Goal: Information Seeking & Learning: Learn about a topic

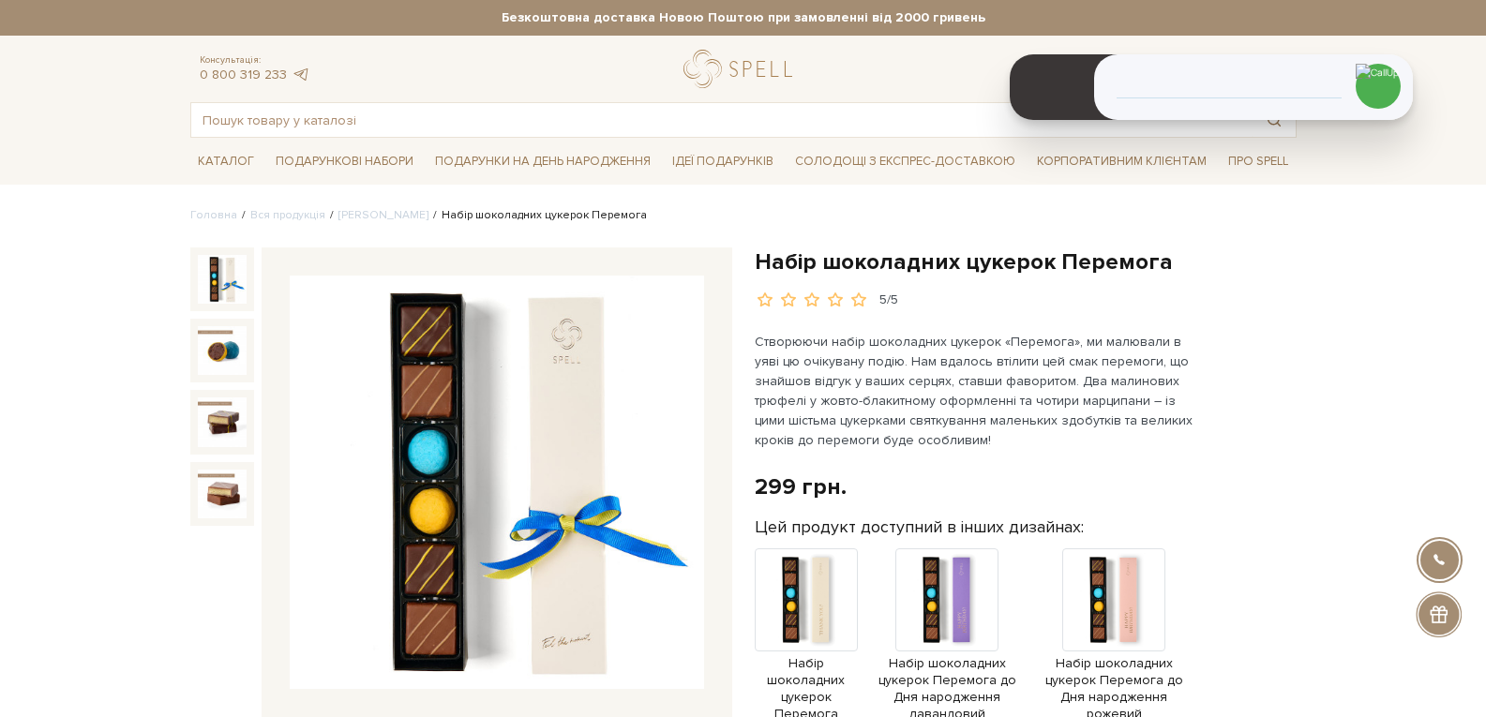
click at [262, 127] on input "text" at bounding box center [721, 120] width 1061 height 34
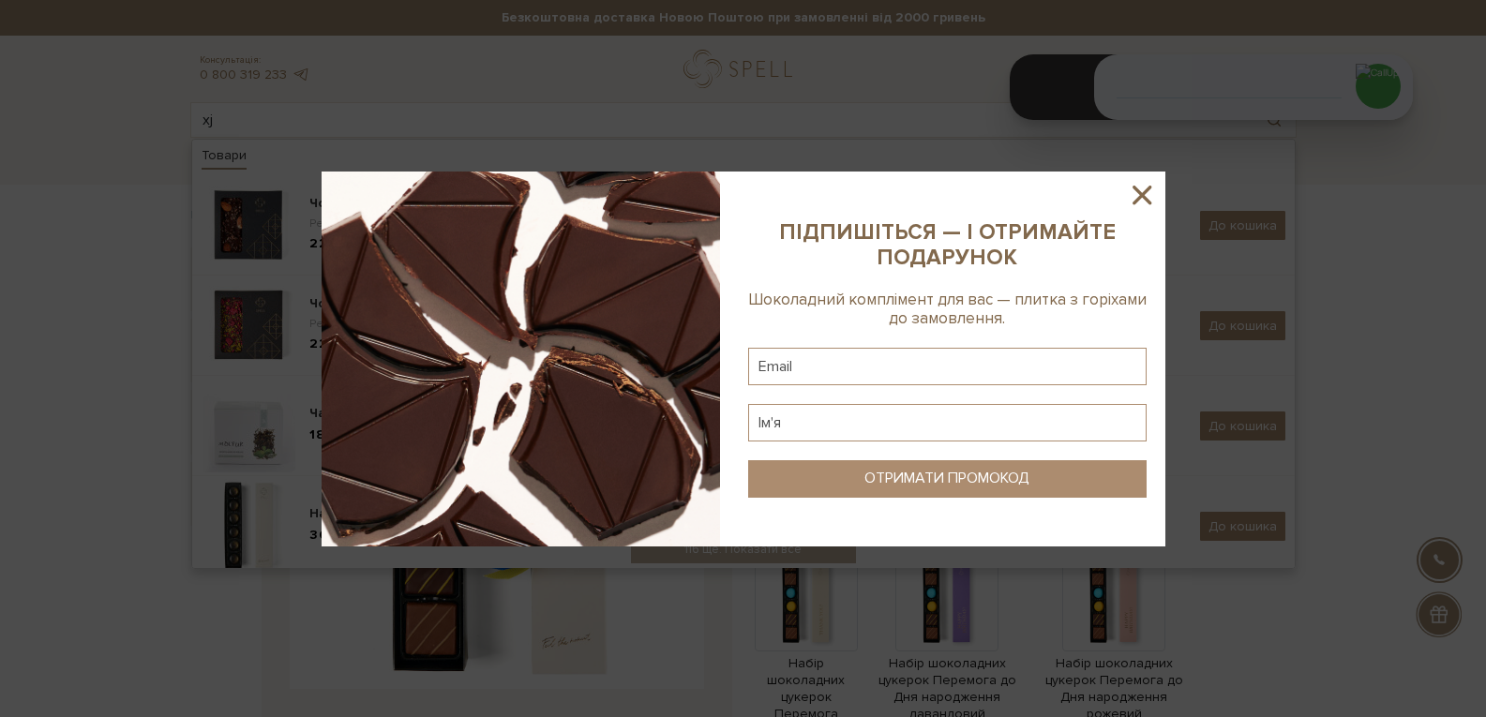
click at [1137, 179] on icon at bounding box center [1142, 195] width 32 height 32
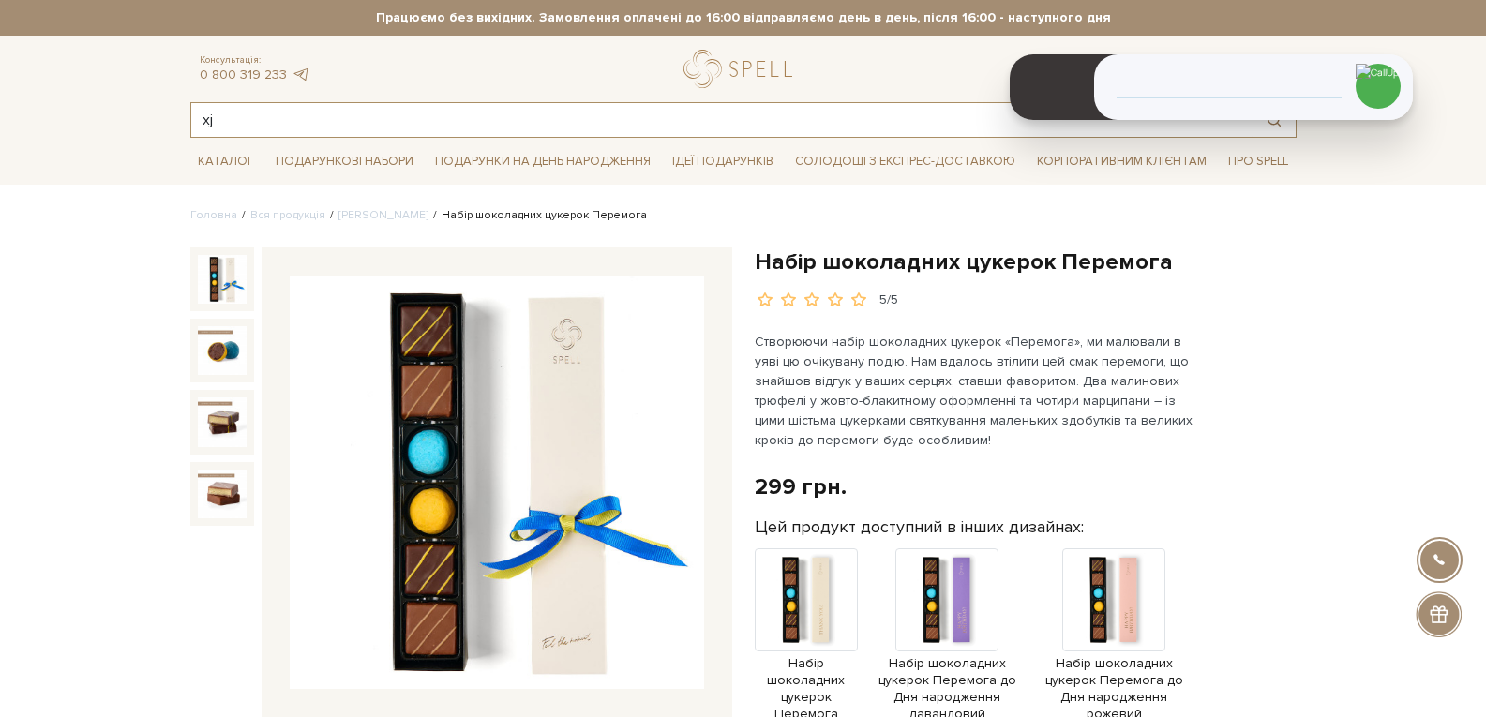
click at [398, 111] on input "xj" at bounding box center [721, 120] width 1061 height 34
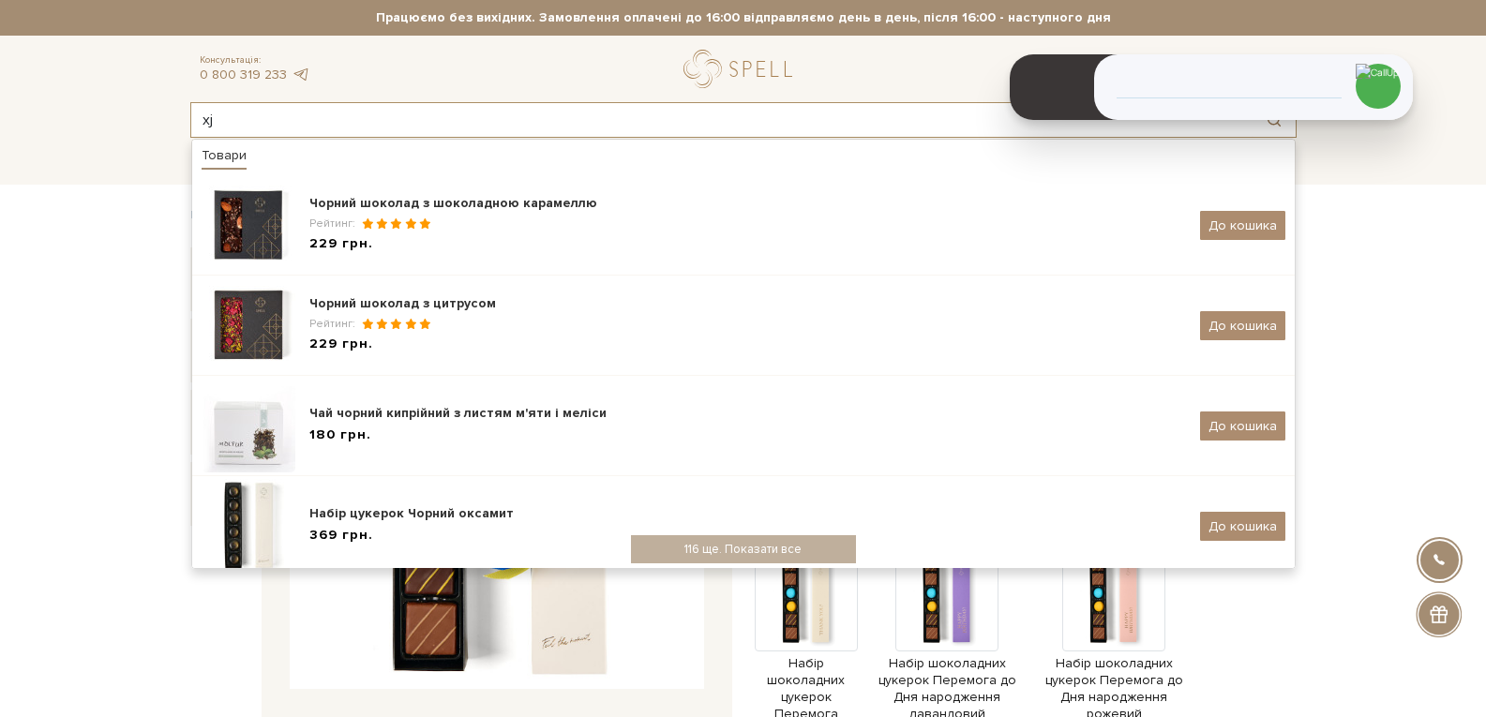
type input "x"
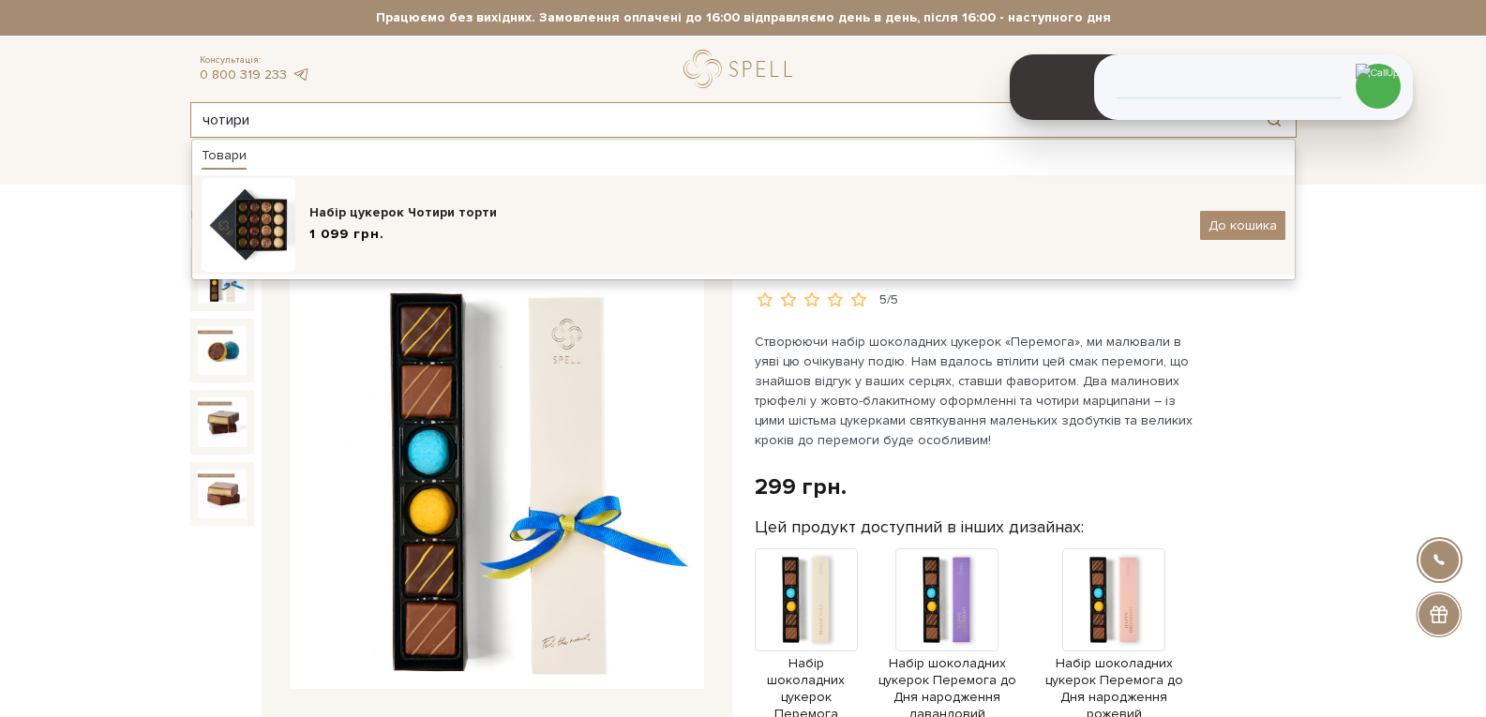
type input "чотири"
click at [426, 214] on div "Набір цукерок Чотири торти" at bounding box center [747, 212] width 876 height 19
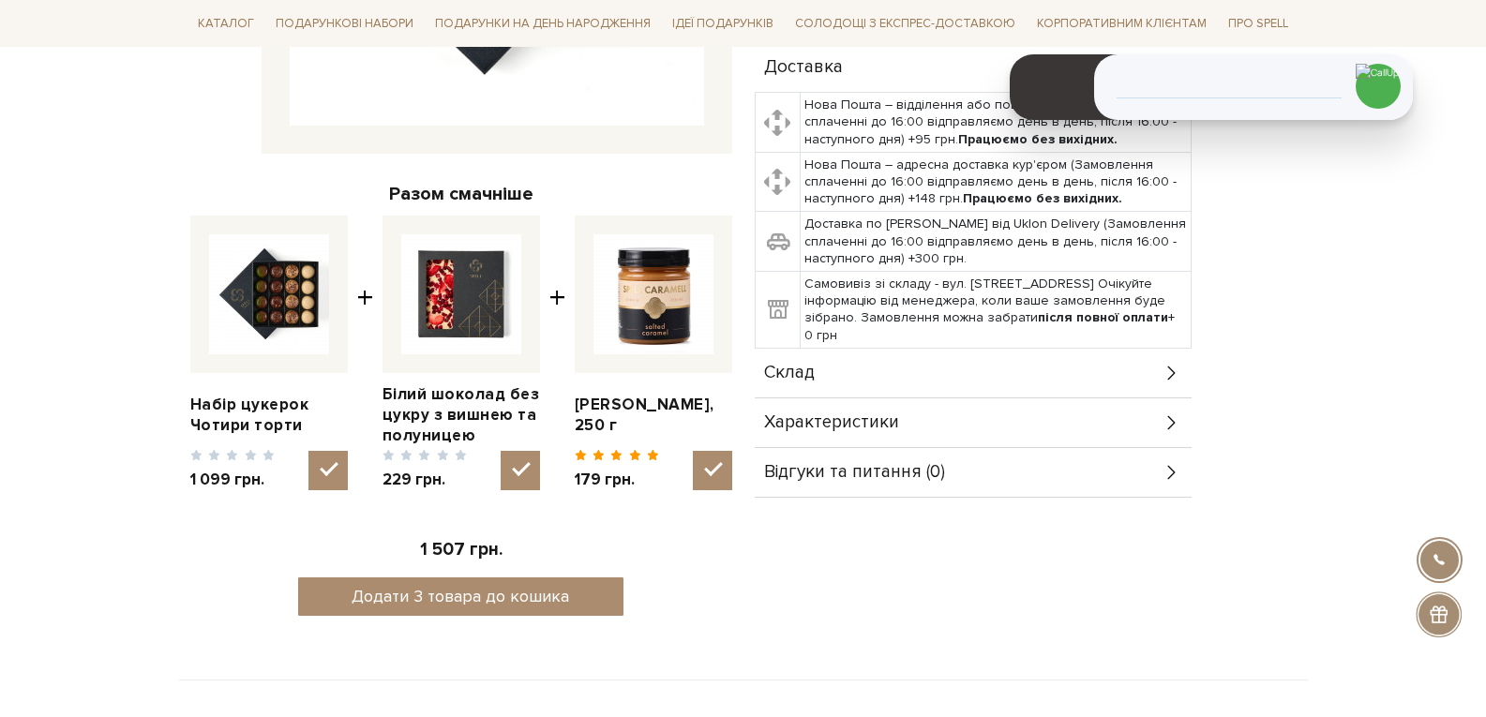
scroll to position [750, 0]
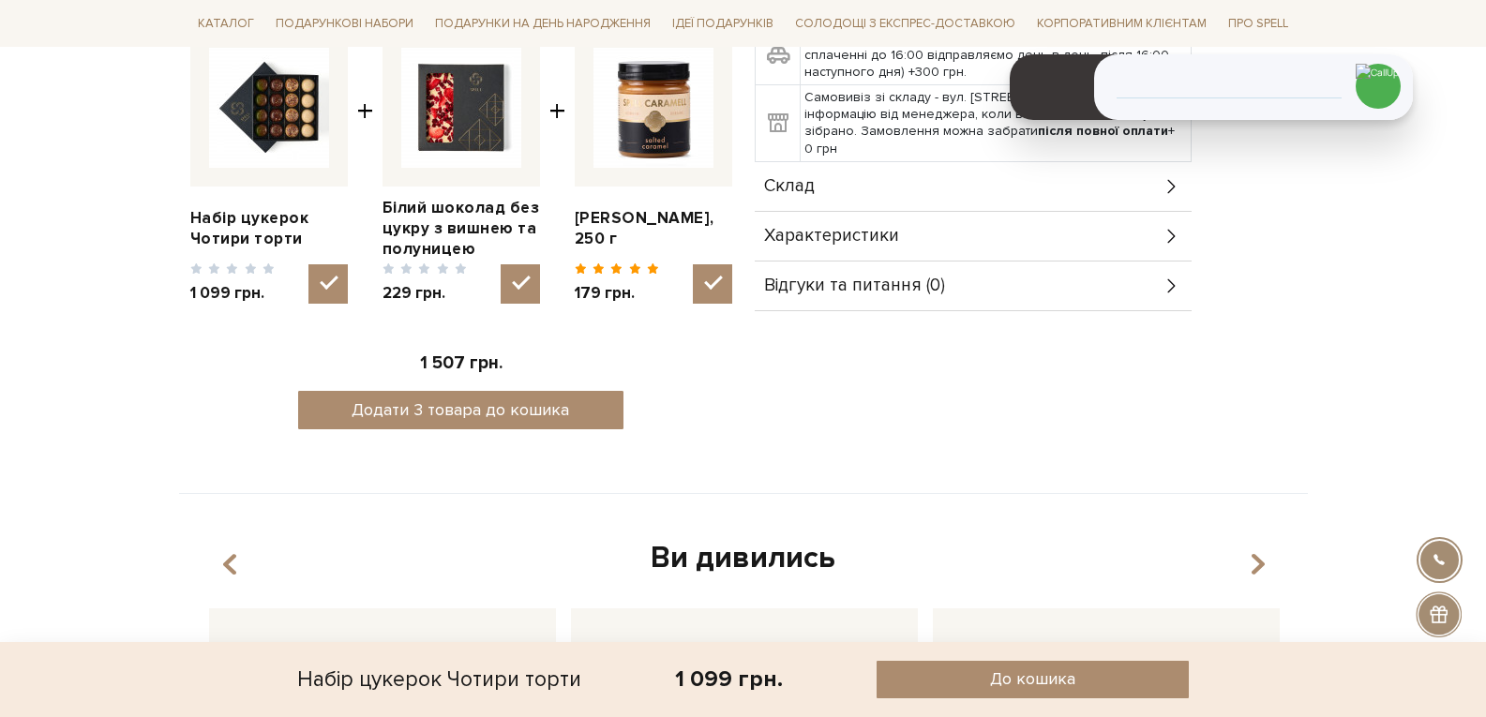
click at [806, 233] on span "Характеристики" at bounding box center [831, 236] width 135 height 17
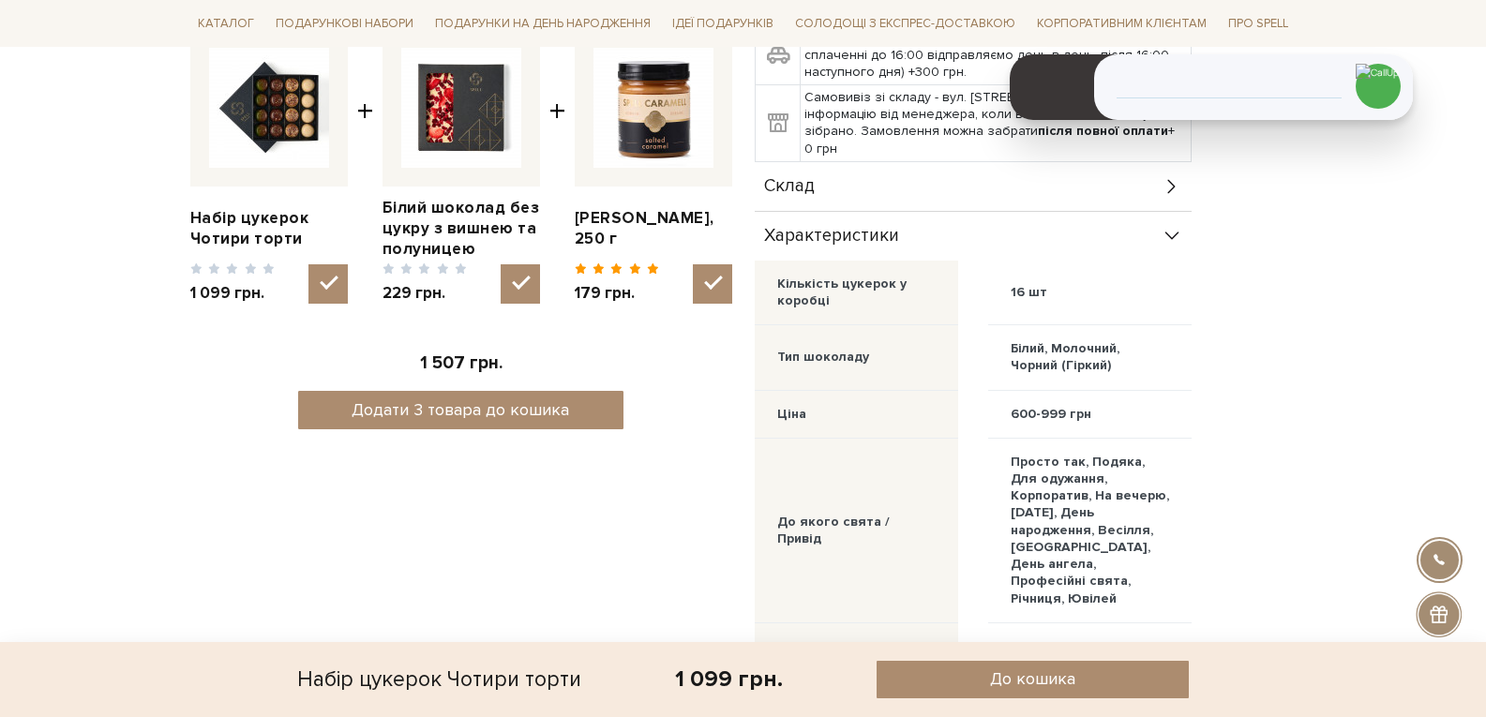
click at [834, 192] on div "Склад" at bounding box center [973, 186] width 437 height 49
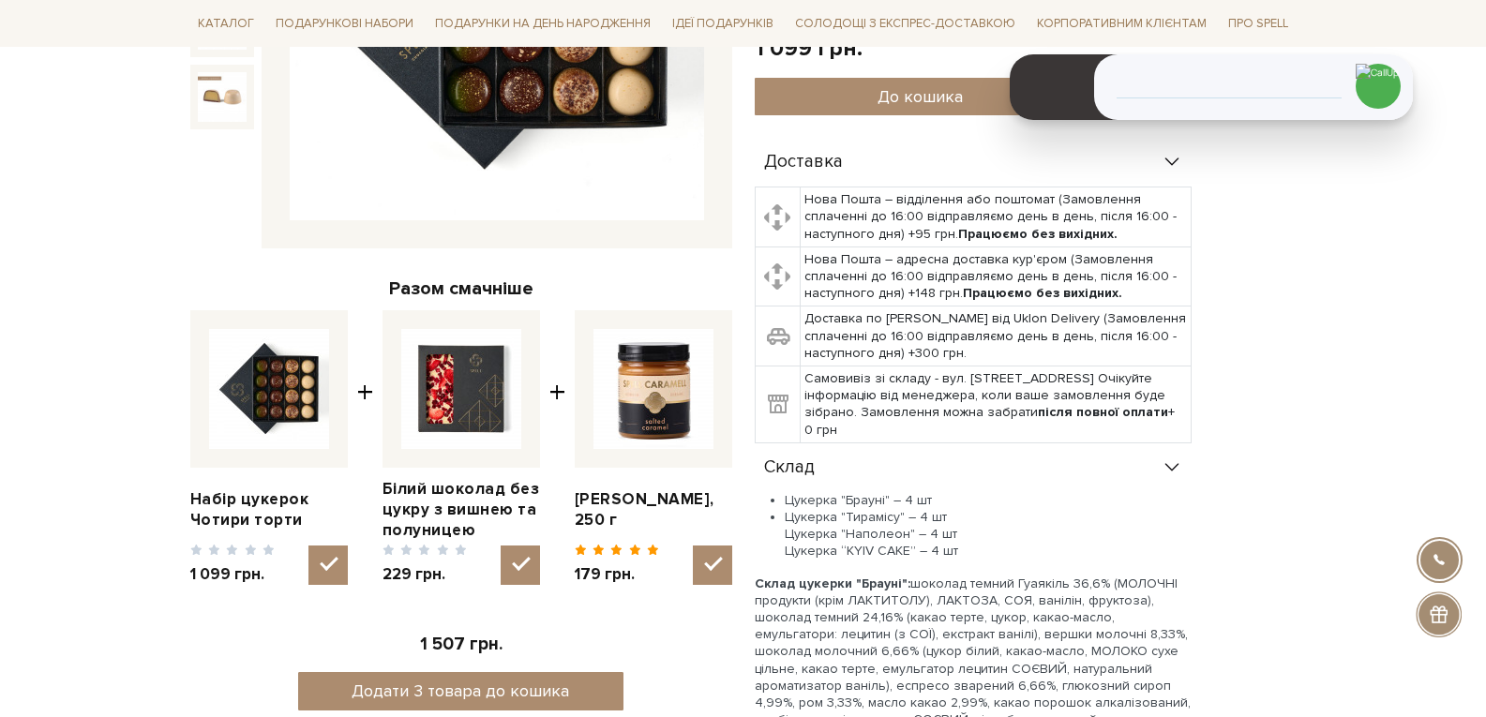
scroll to position [562, 0]
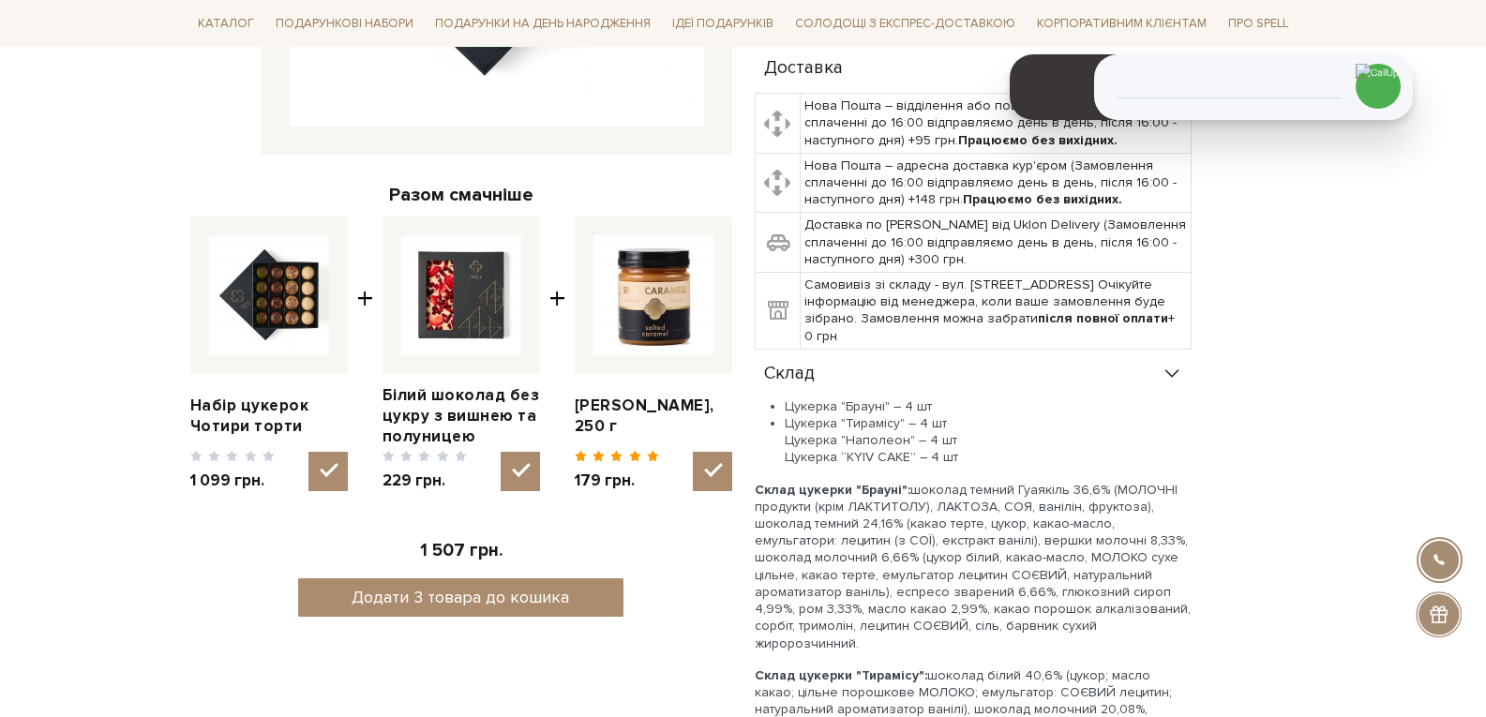
click at [1175, 360] on div "Склад" at bounding box center [973, 374] width 437 height 49
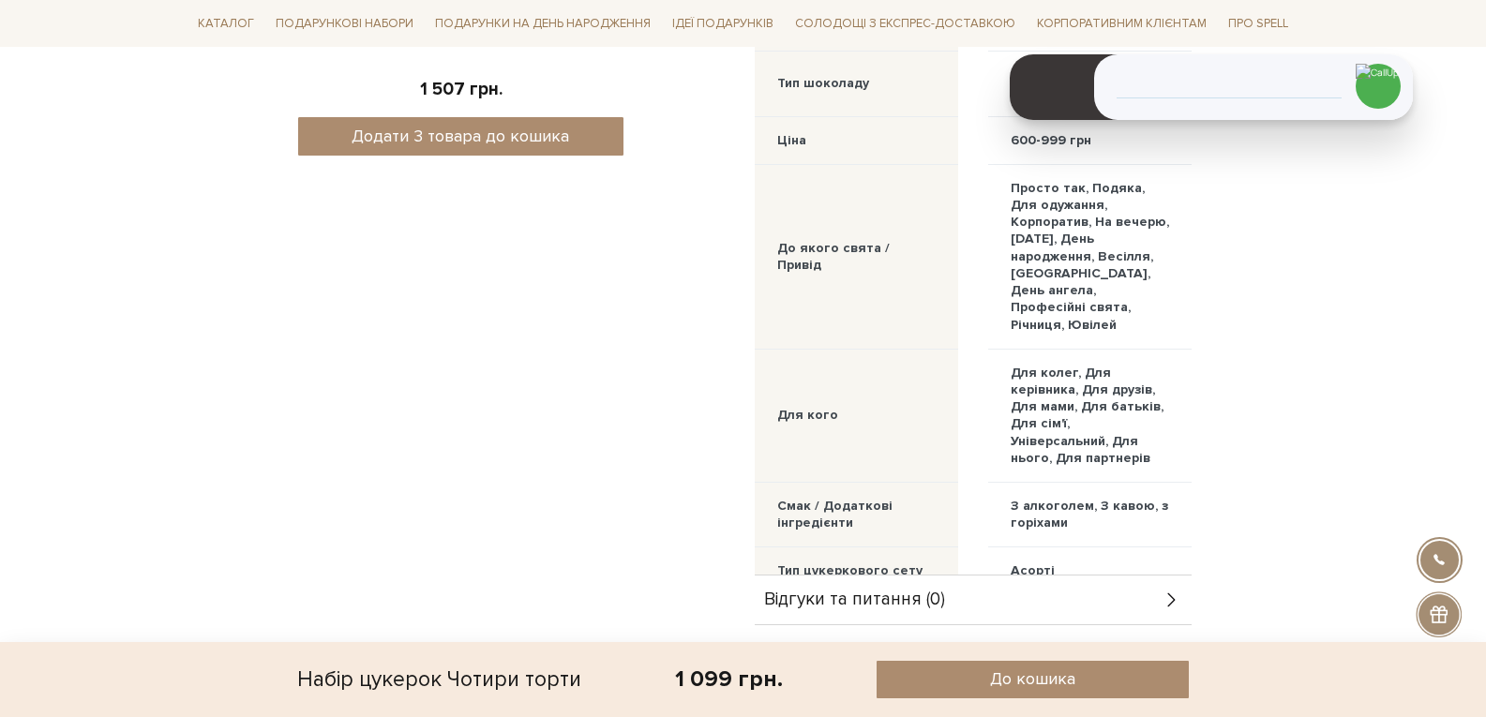
scroll to position [750, 0]
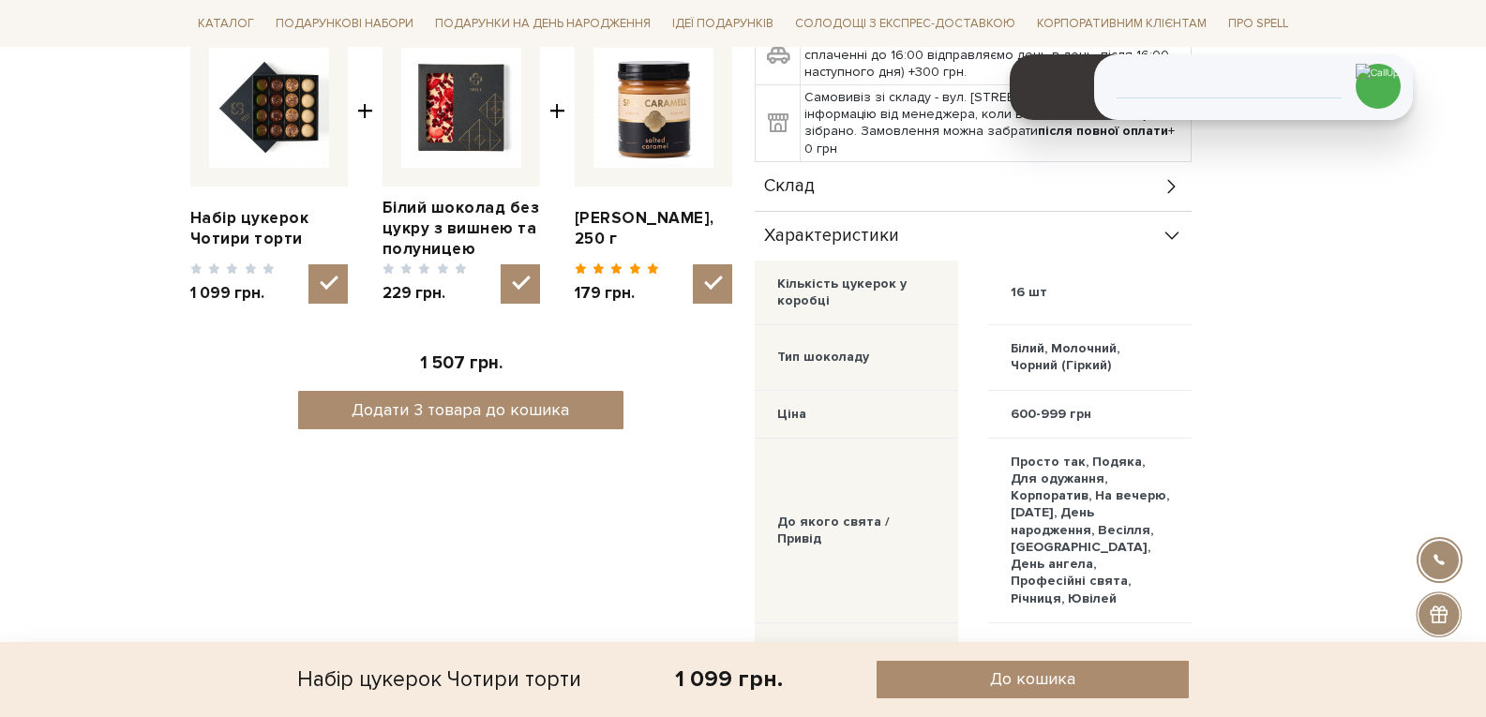
click at [1165, 239] on icon at bounding box center [1171, 236] width 21 height 21
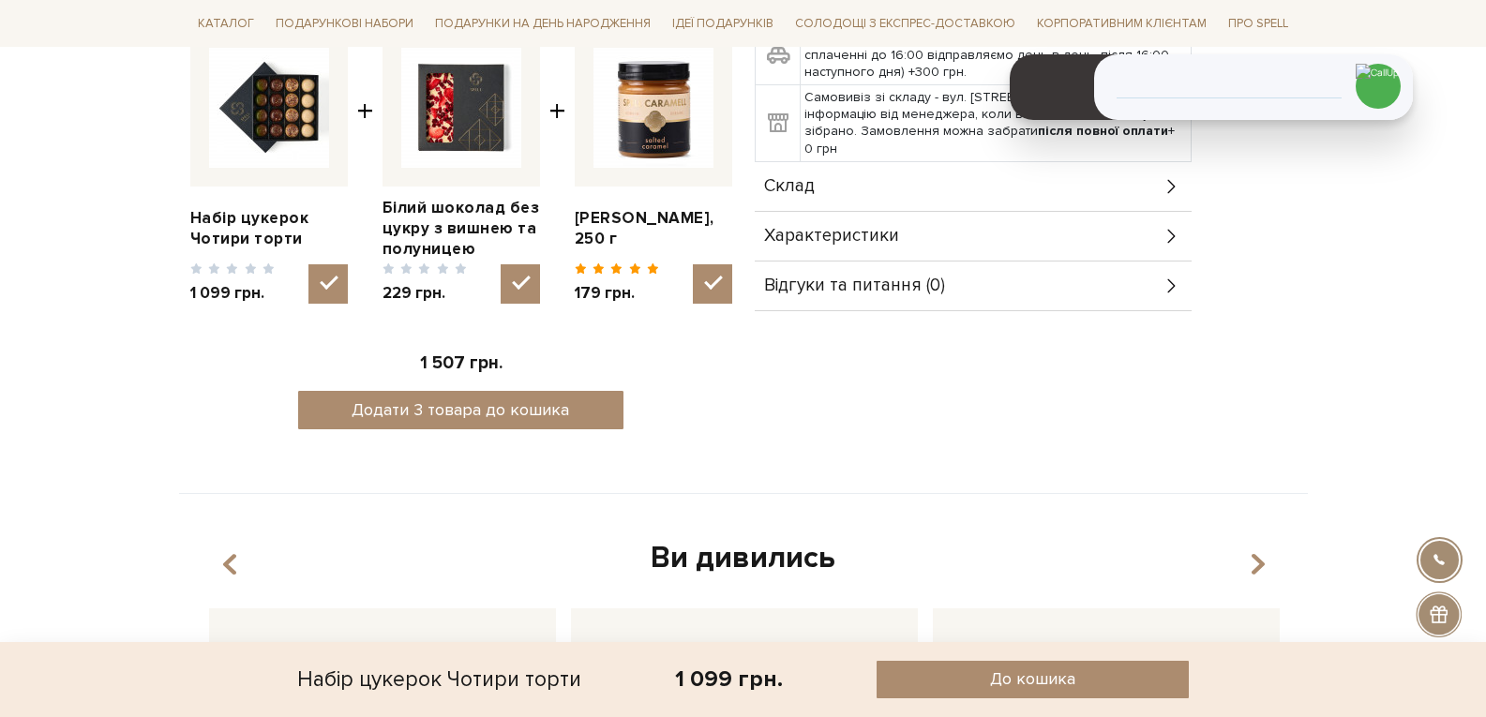
click at [1063, 201] on div "Склад" at bounding box center [973, 186] width 437 height 49
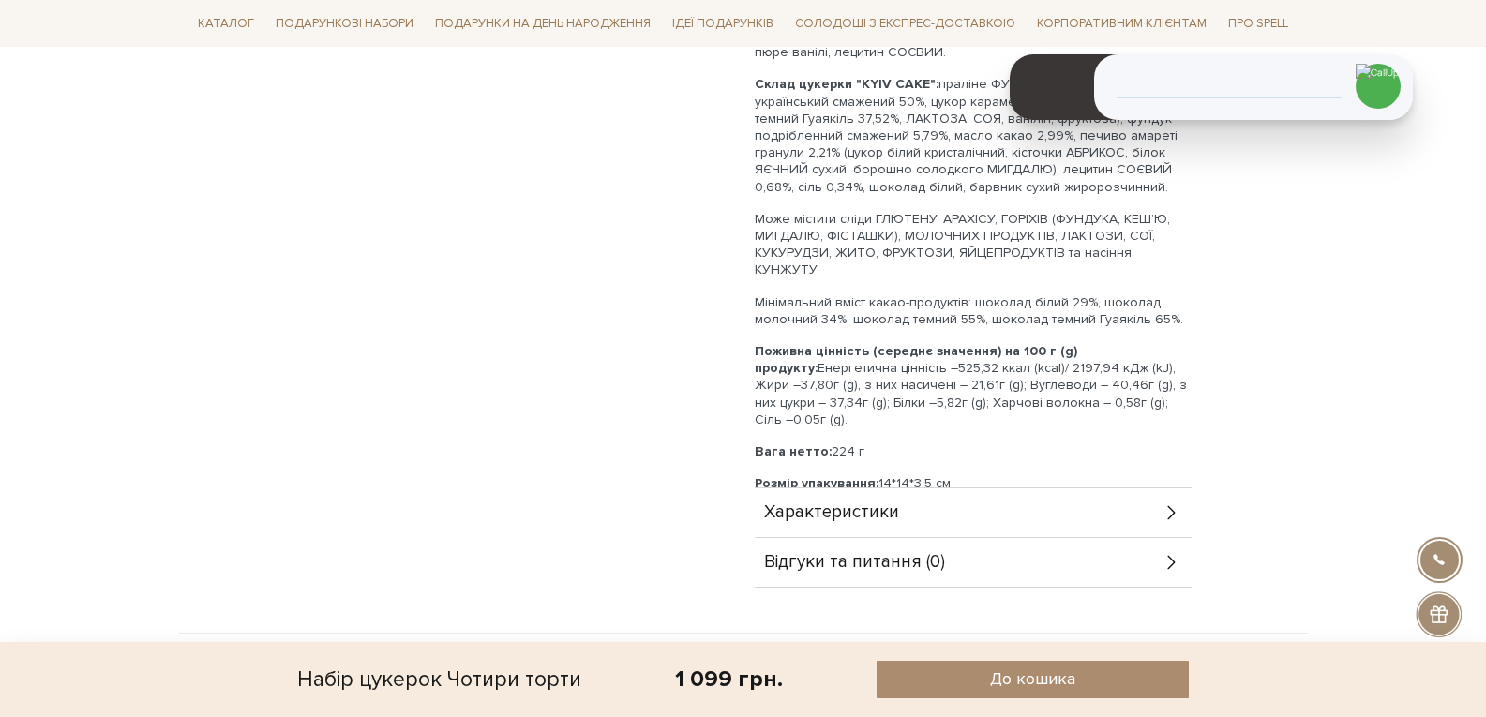
scroll to position [1406, 0]
drag, startPoint x: 931, startPoint y: 460, endPoint x: 754, endPoint y: 478, distance: 178.1
click at [755, 478] on div "Цукерка "Брауні" – 4 шт Цукерка "Тирамісу" – 4 шт Цукерка "Наполеон" – 4 шт Цук…" at bounding box center [973, 21] width 437 height 933
copy p "Термін придатності: 3 місяці"
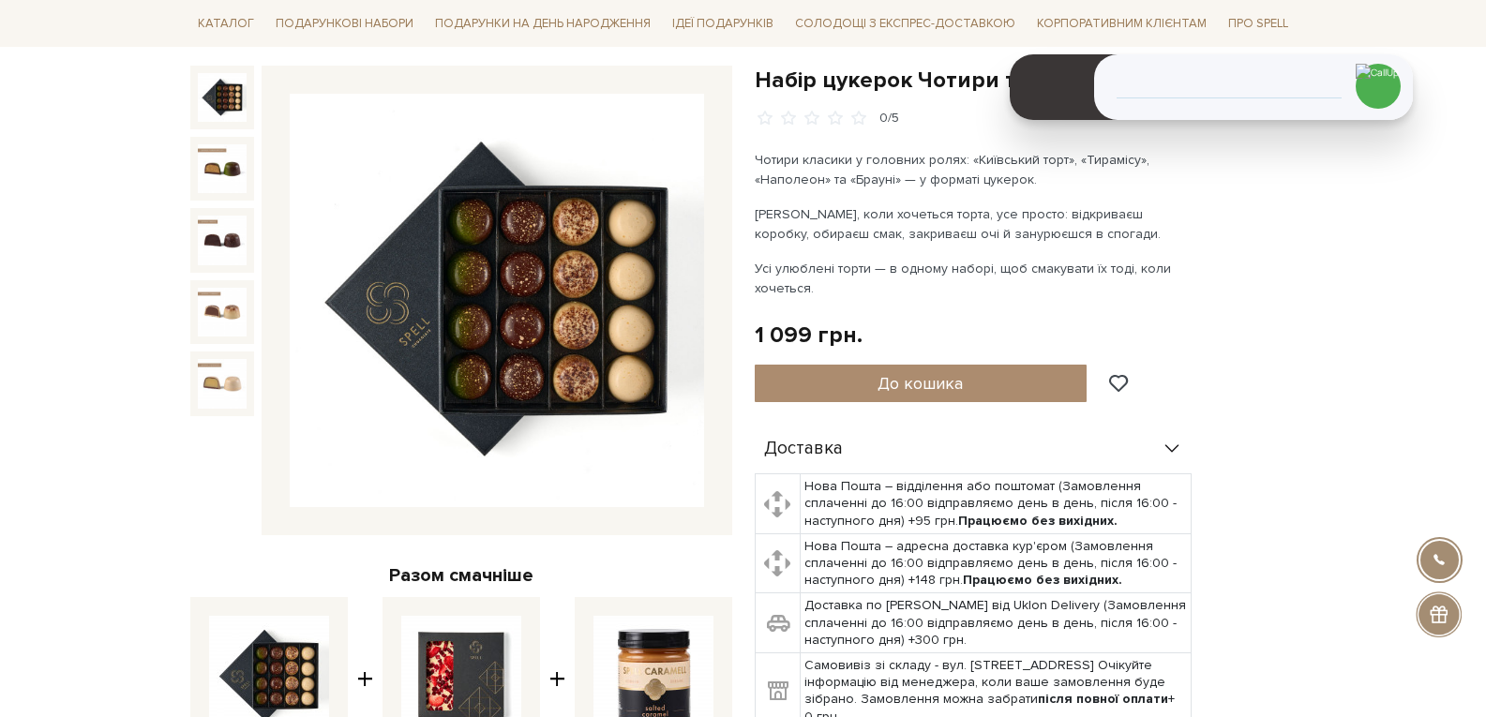
scroll to position [0, 0]
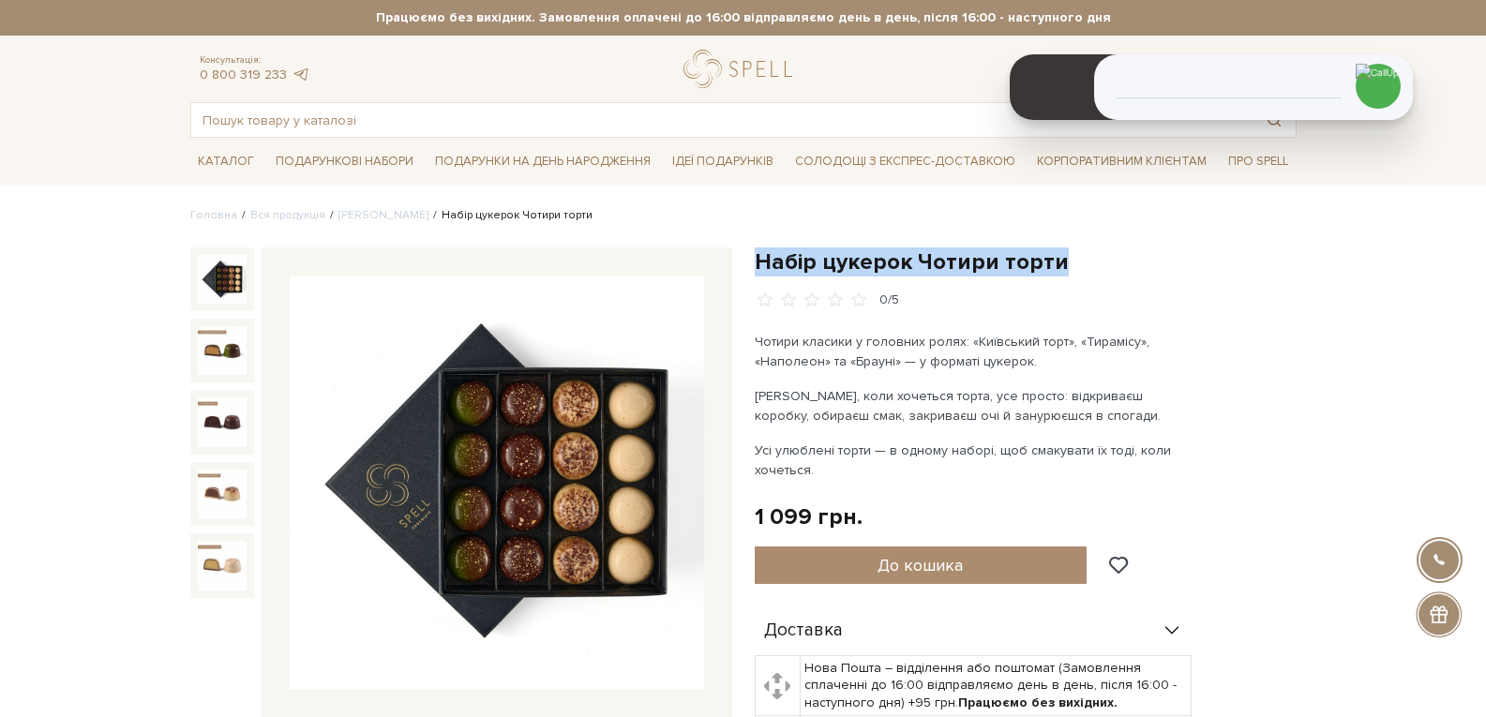
drag, startPoint x: 1065, startPoint y: 255, endPoint x: 754, endPoint y: 258, distance: 311.2
click at [755, 258] on h1 "Набір цукерок Чотири торти" at bounding box center [1026, 261] width 542 height 29
copy h1 "Набір цукерок Чотири торти"
